Goal: Check status: Check status

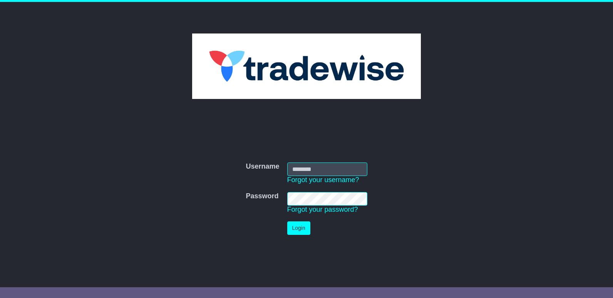
type input "**********"
click at [295, 228] on button "Login" at bounding box center [298, 227] width 23 height 13
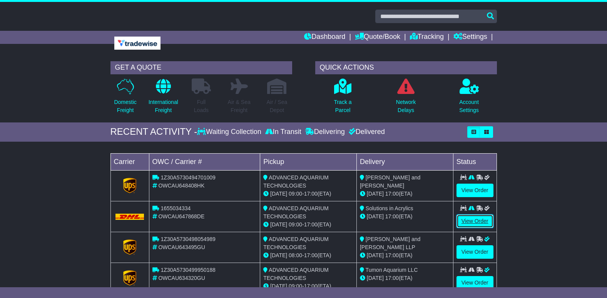
click at [470, 221] on link "View Order" at bounding box center [475, 220] width 37 height 13
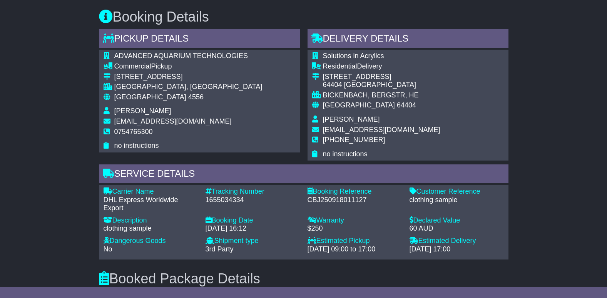
scroll to position [308, 0]
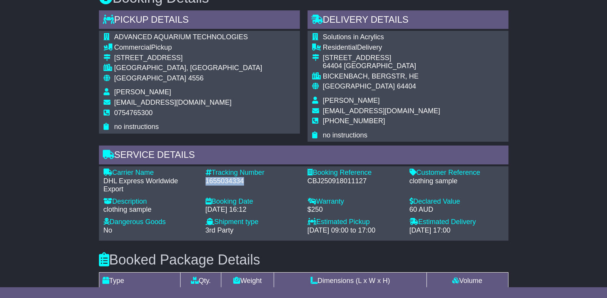
drag, startPoint x: 206, startPoint y: 183, endPoint x: 249, endPoint y: 182, distance: 43.1
click at [249, 182] on div "1655034334" at bounding box center [253, 181] width 94 height 8
drag, startPoint x: 248, startPoint y: 182, endPoint x: 240, endPoint y: 182, distance: 7.7
copy div "1655034334"
